Goal: Task Accomplishment & Management: Complete application form

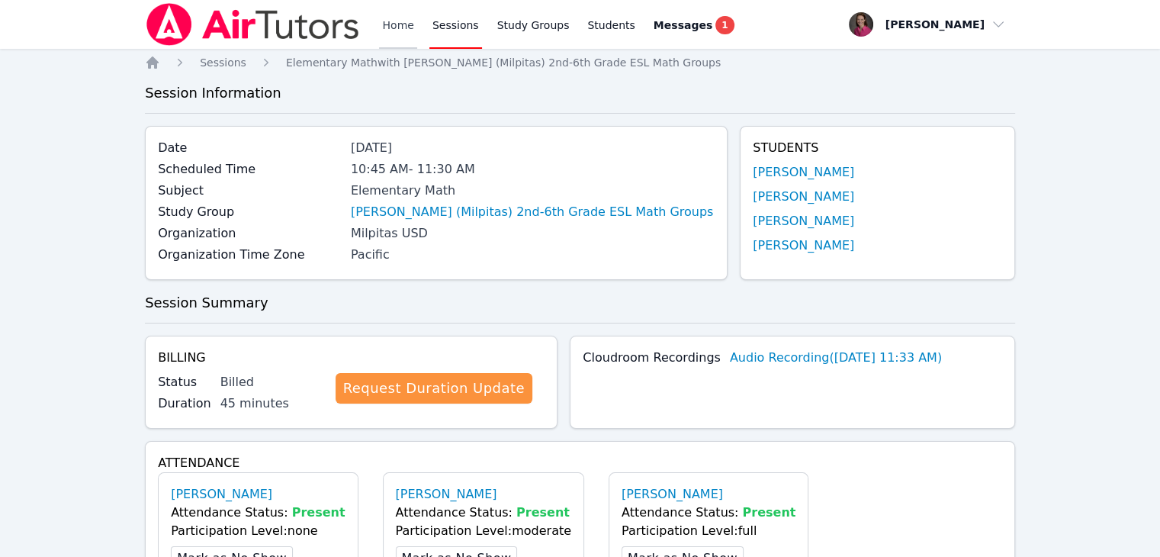
click at [403, 23] on link "Home" at bounding box center [397, 24] width 37 height 49
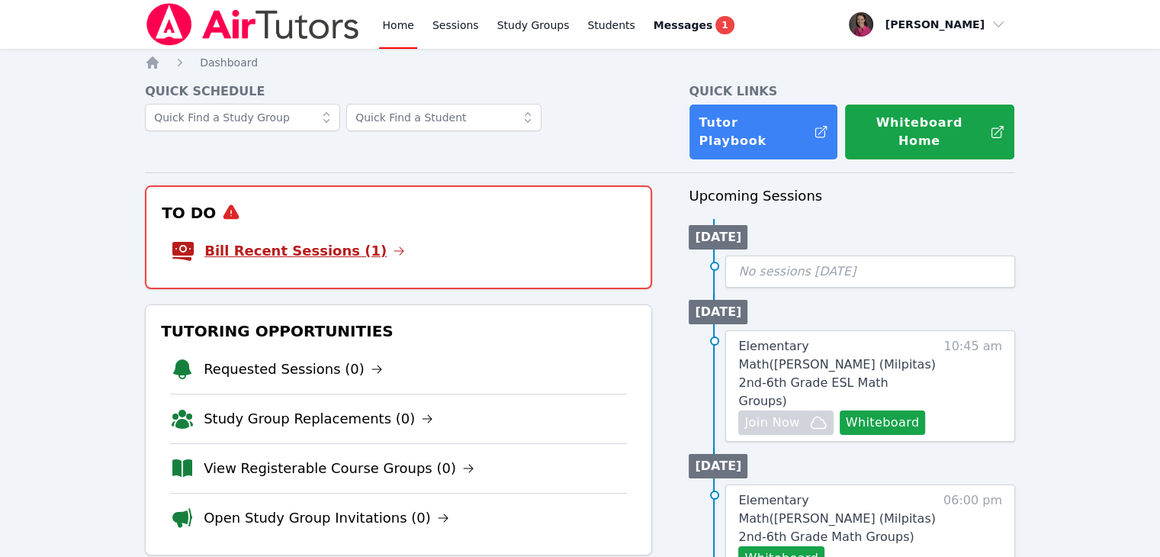
click at [268, 240] on link "Bill Recent Sessions (1)" at bounding box center [304, 250] width 201 height 21
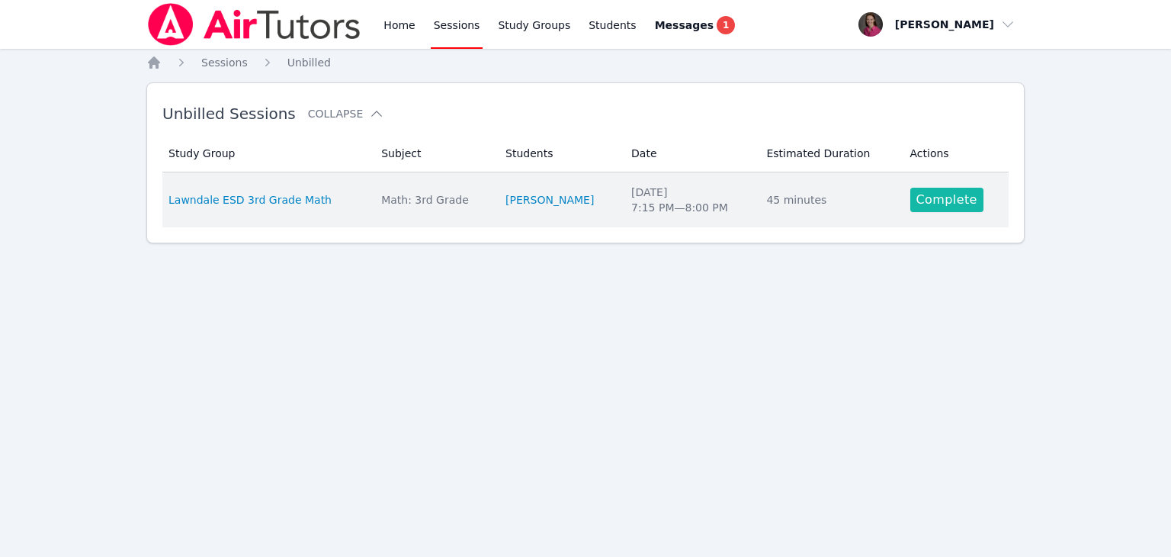
click at [921, 200] on link "Complete" at bounding box center [946, 200] width 73 height 24
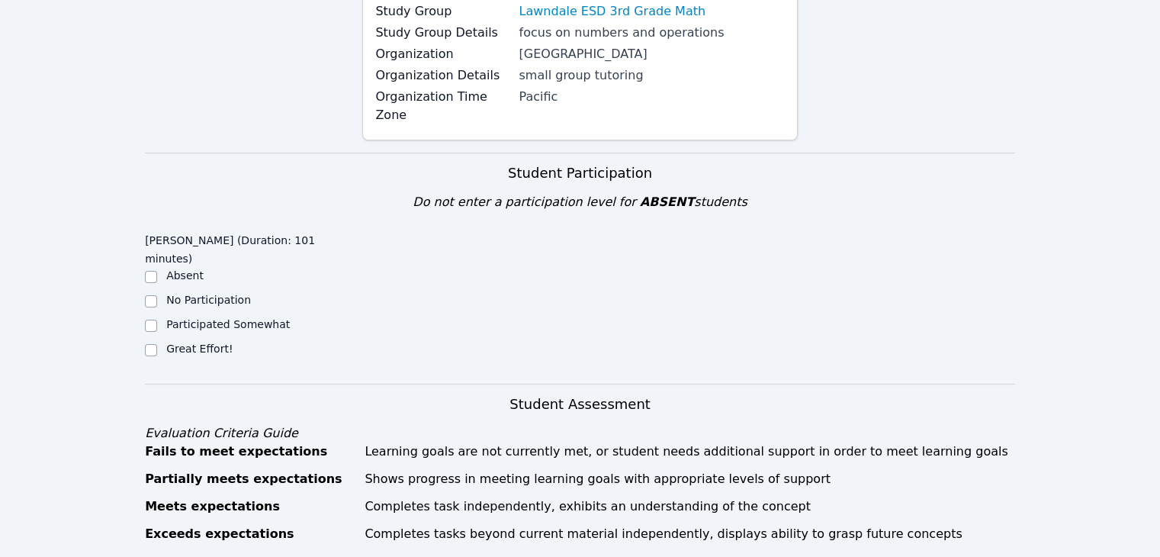
scroll to position [238, 0]
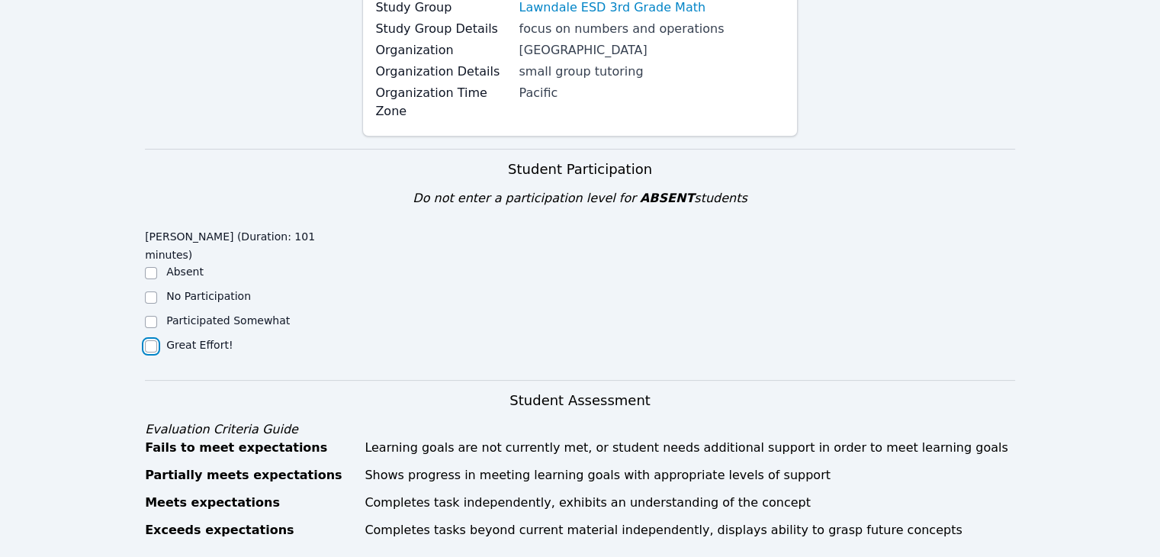
click at [150, 340] on input "Great Effort!" at bounding box center [151, 346] width 12 height 12
checkbox input "true"
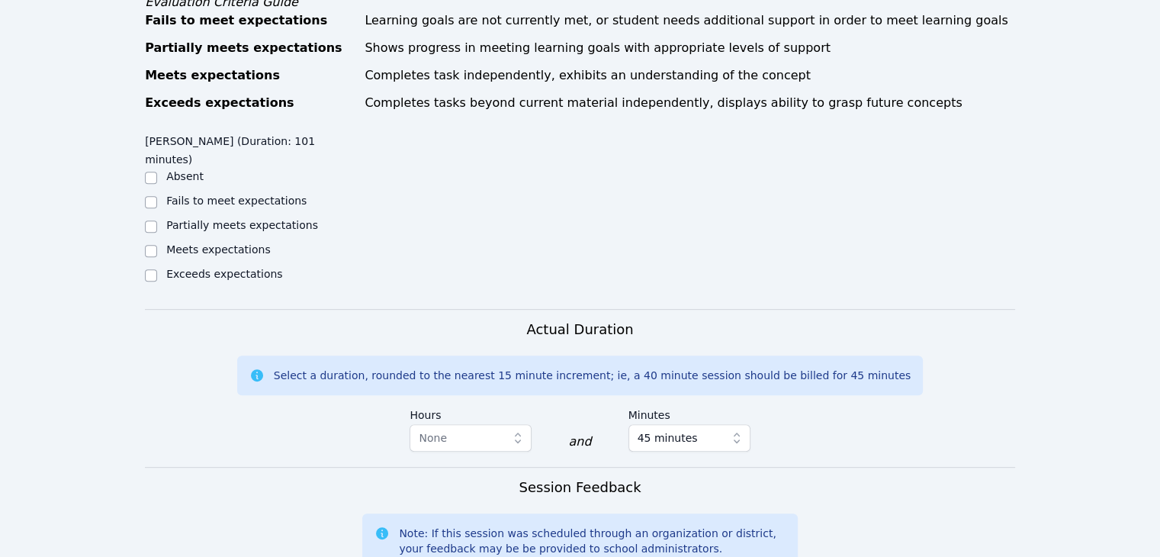
scroll to position [667, 0]
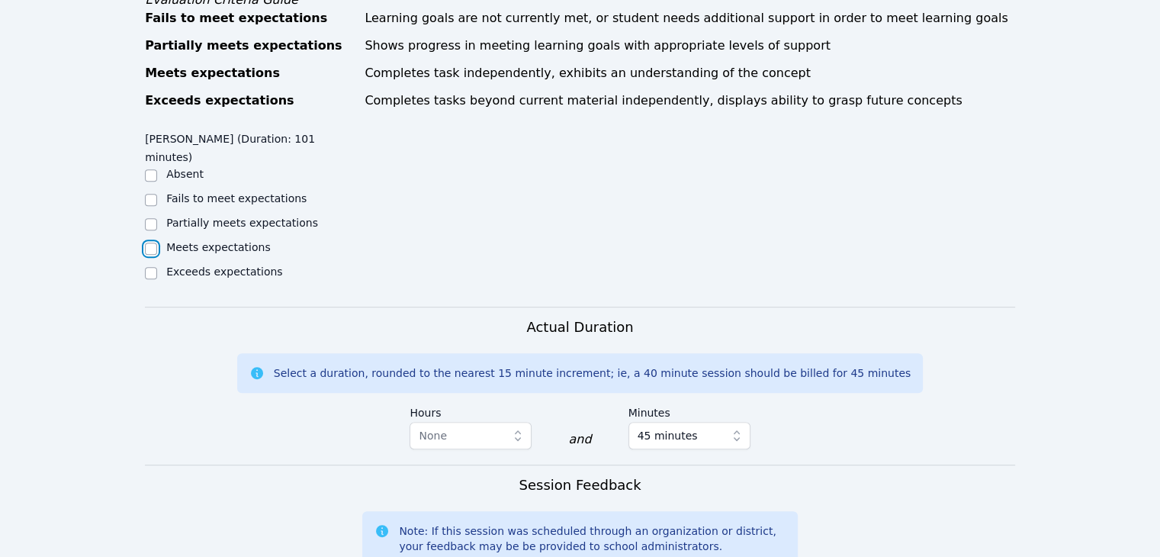
click at [150, 242] on input "Meets expectations" at bounding box center [151, 248] width 12 height 12
checkbox input "true"
click at [146, 218] on input "Partially meets expectations" at bounding box center [151, 224] width 12 height 12
checkbox input "true"
checkbox input "false"
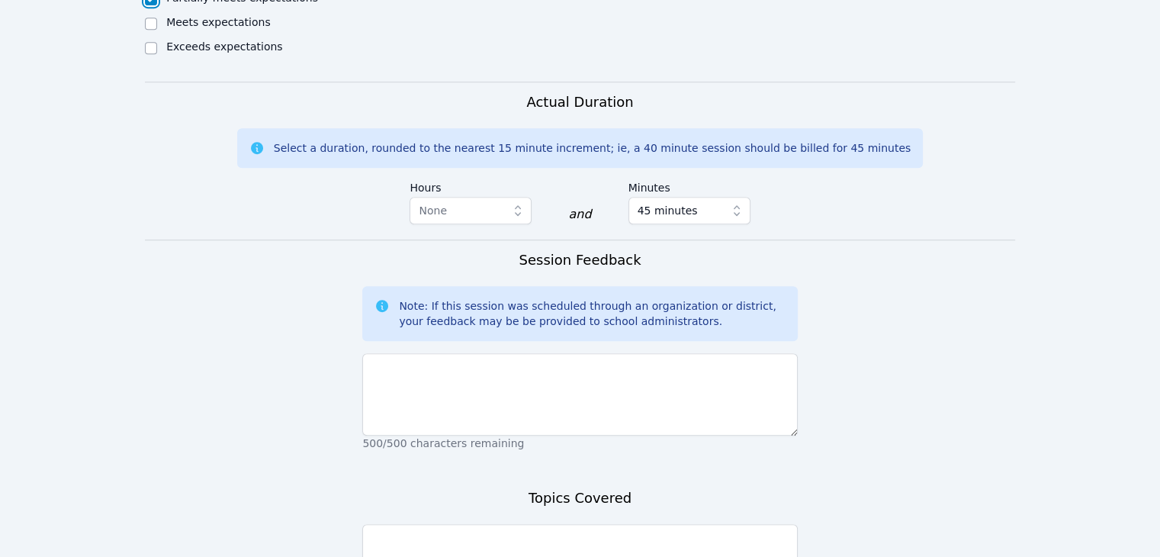
scroll to position [1033, 0]
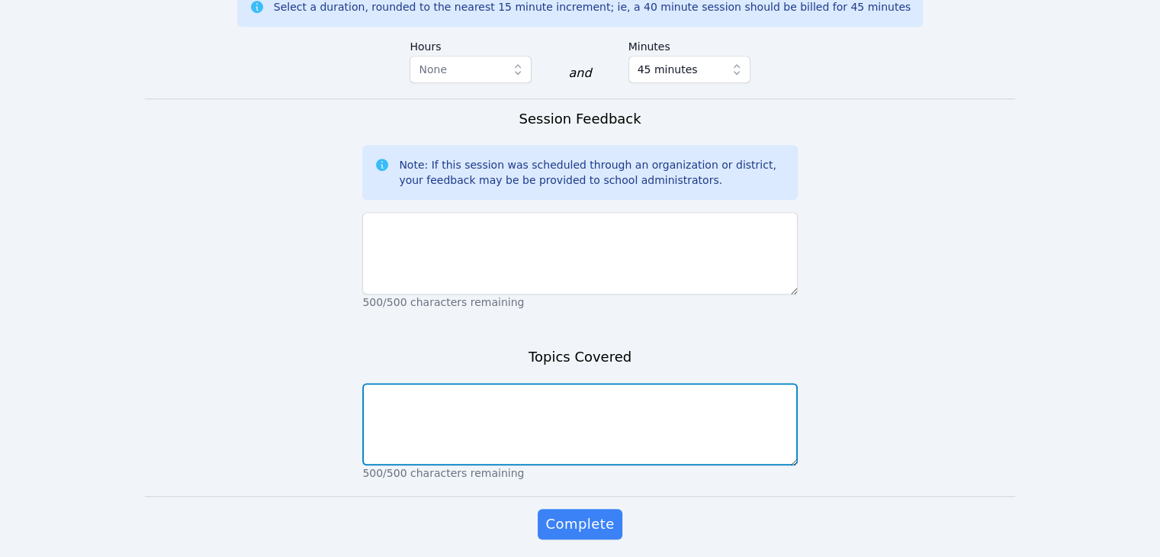
click at [471, 383] on textarea at bounding box center [579, 424] width 435 height 82
type textarea "Survey and estimating by rounding."
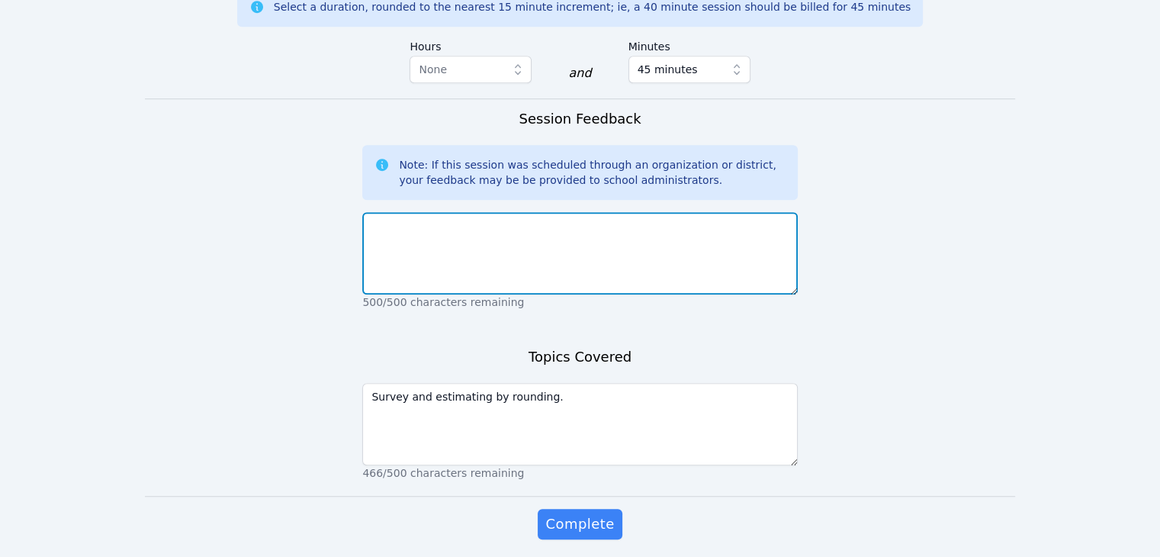
click at [460, 212] on textarea at bounding box center [579, 253] width 435 height 82
type textarea "J"
type textarea "W"
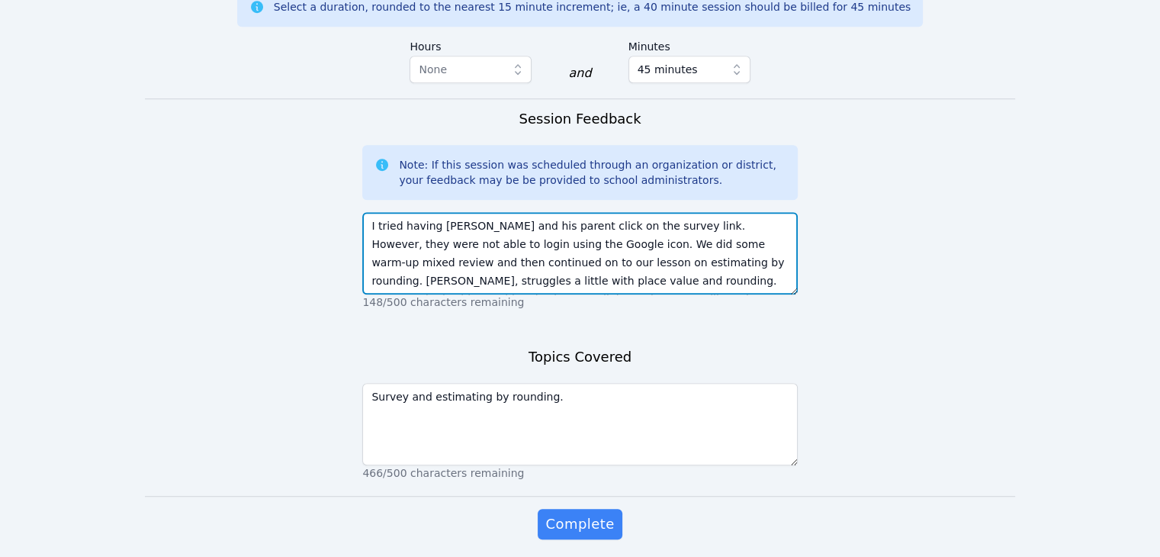
scroll to position [11, 0]
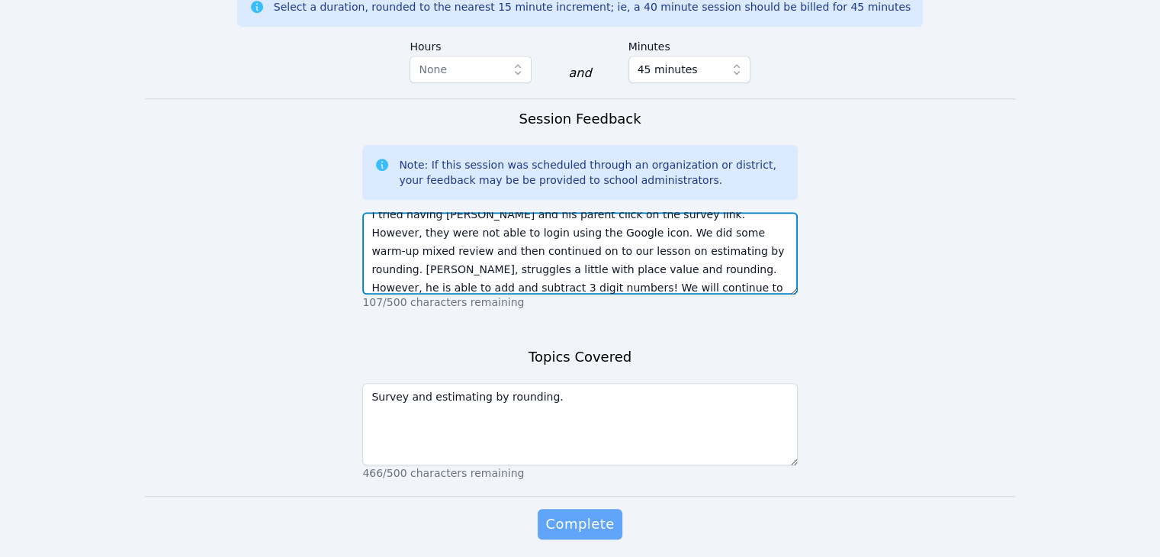
type textarea "I tried having [PERSON_NAME] and his parent click on the survey link. However, …"
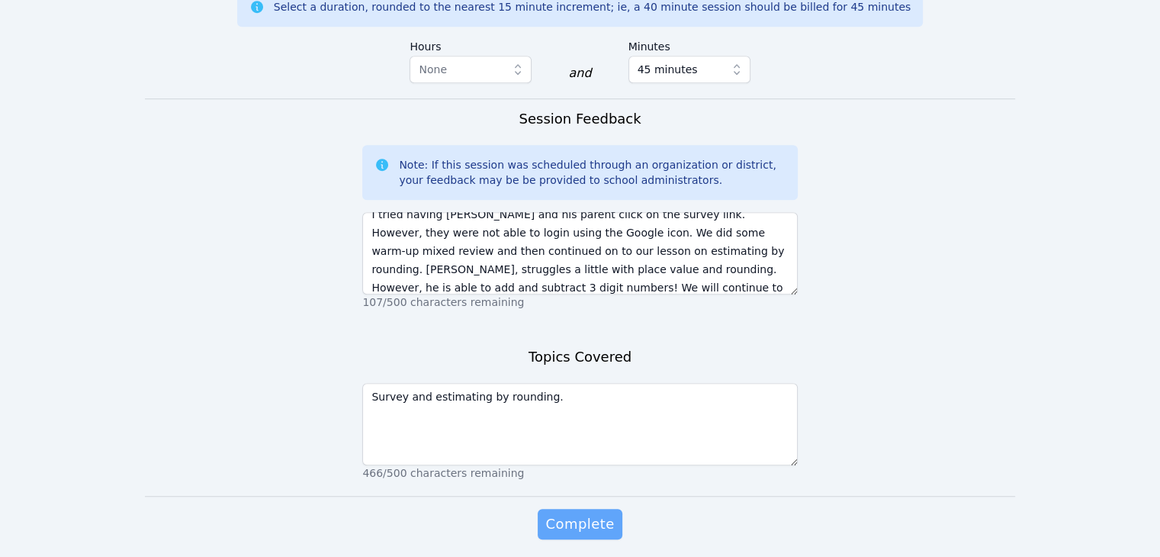
click at [576, 513] on span "Complete" at bounding box center [579, 523] width 69 height 21
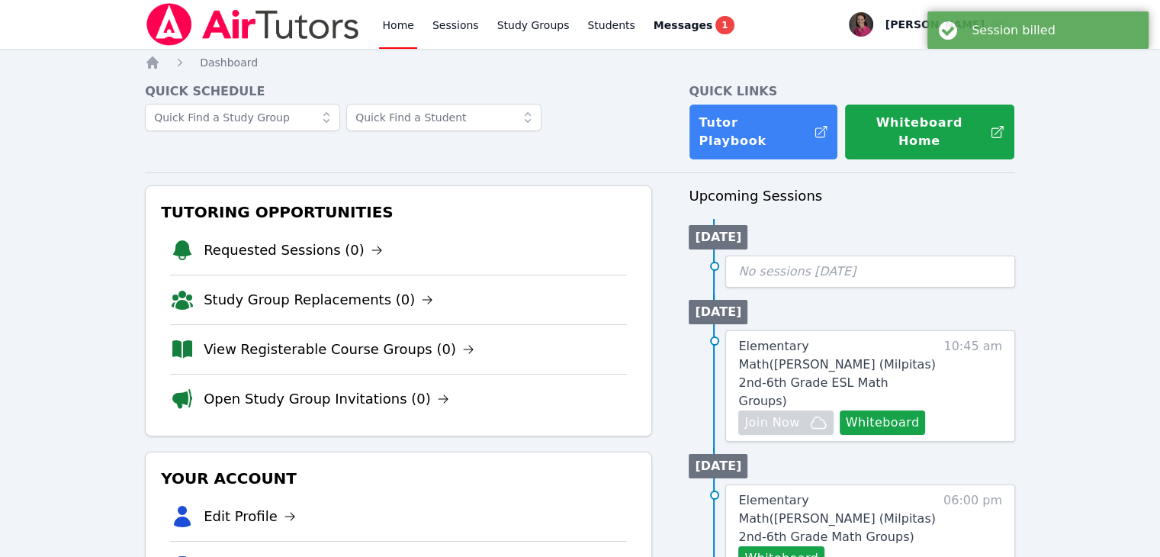
click at [576, 464] on h3 "Your Account" at bounding box center [398, 477] width 481 height 27
